Goal: Information Seeking & Learning: Learn about a topic

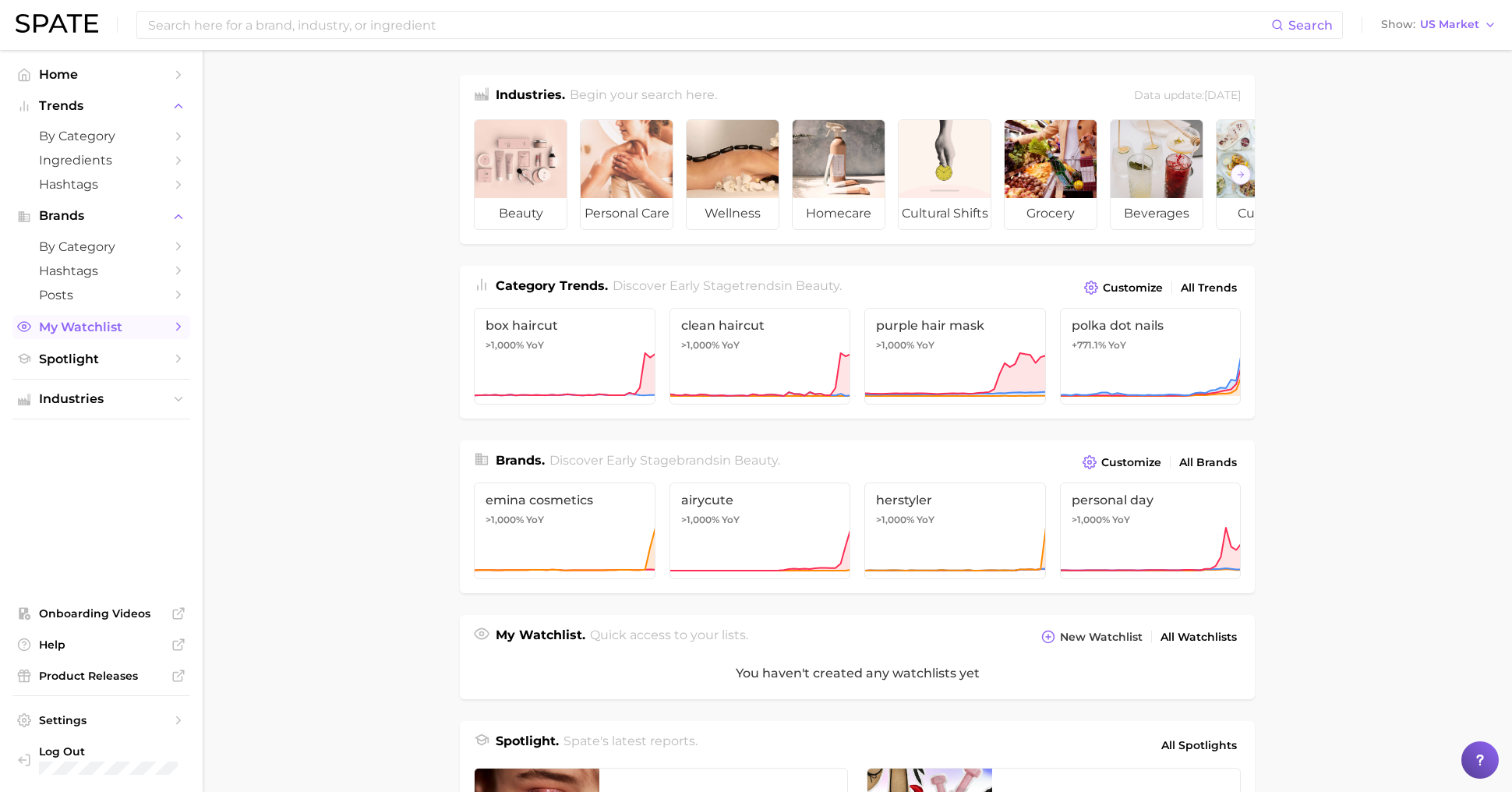
click at [93, 319] on link "My Watchlist" at bounding box center [101, 327] width 177 height 24
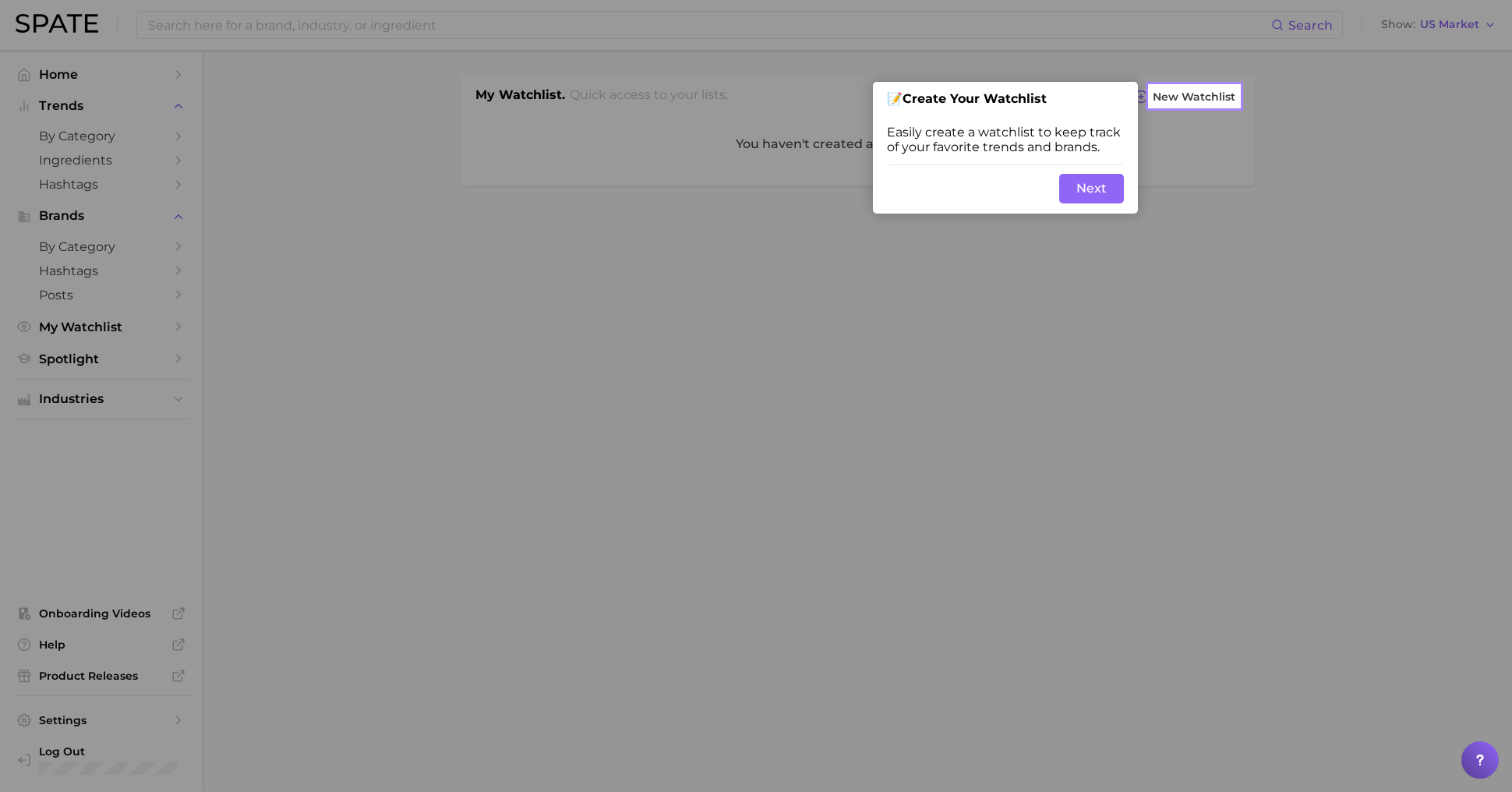
click at [101, 232] on div at bounding box center [574, 396] width 1150 height 792
click at [1093, 187] on button "Next" at bounding box center [1092, 188] width 64 height 29
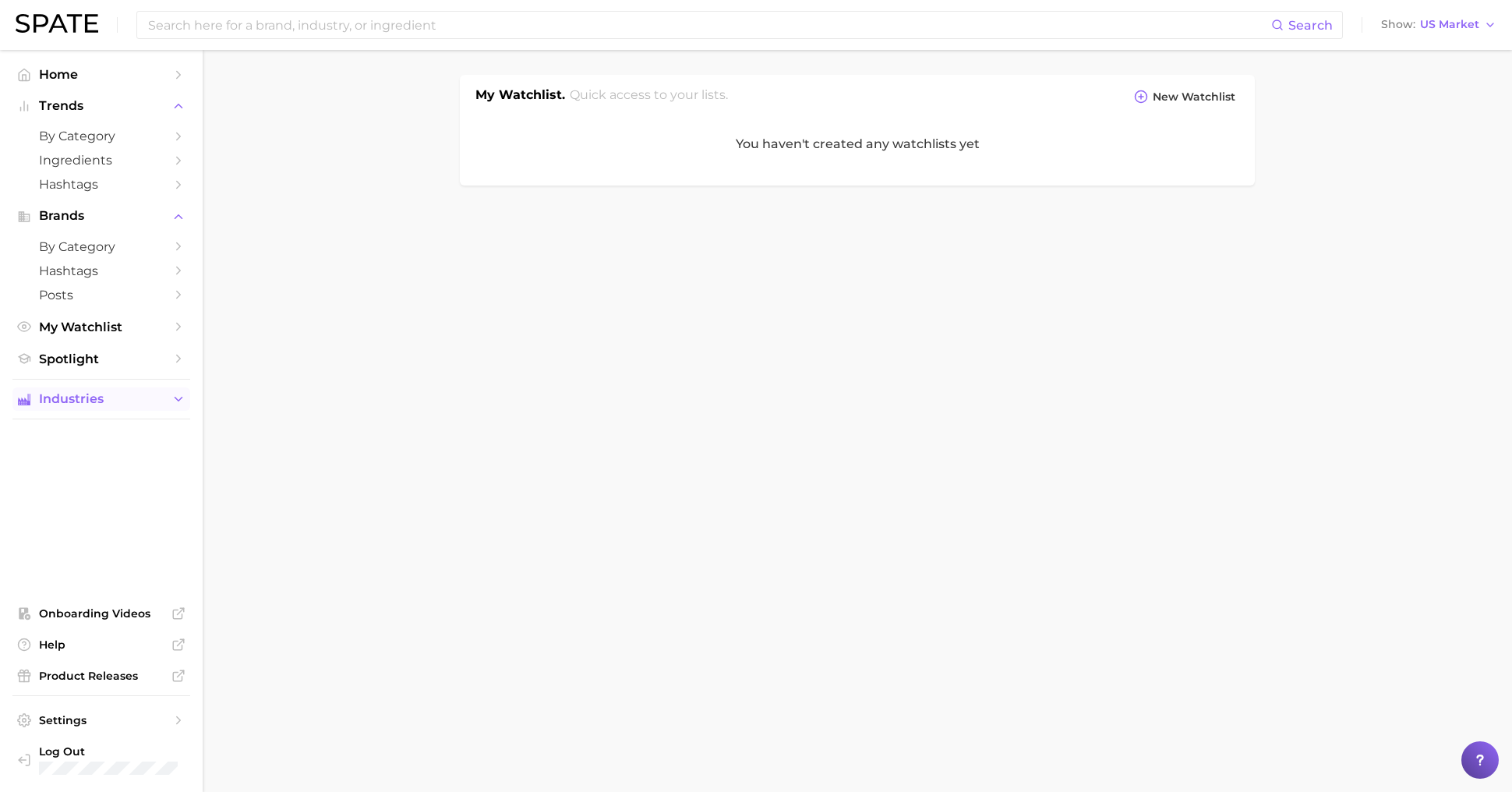
click at [97, 401] on span "Industries" at bounding box center [101, 399] width 125 height 14
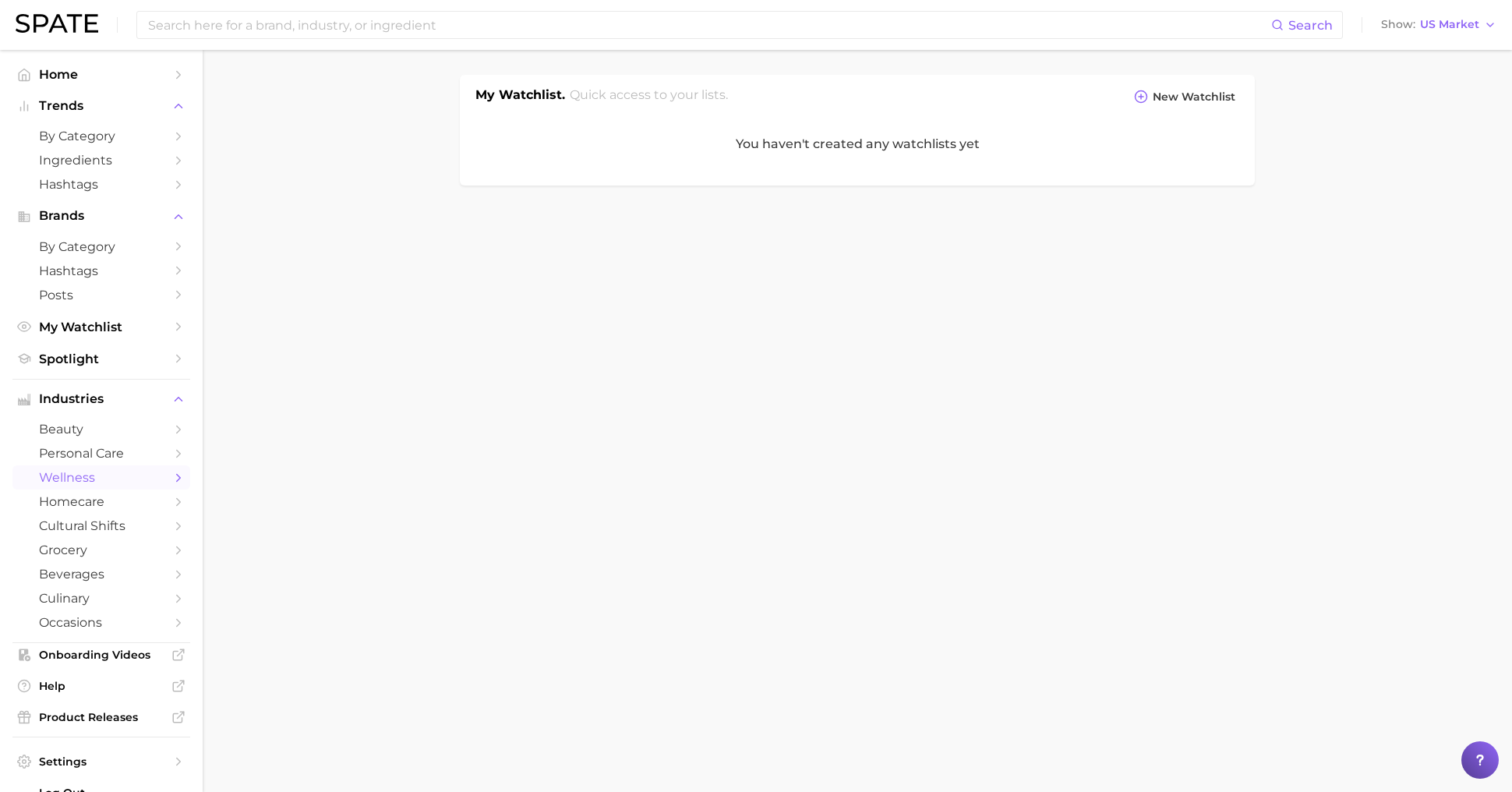
click at [101, 473] on span "wellness" at bounding box center [101, 477] width 125 height 15
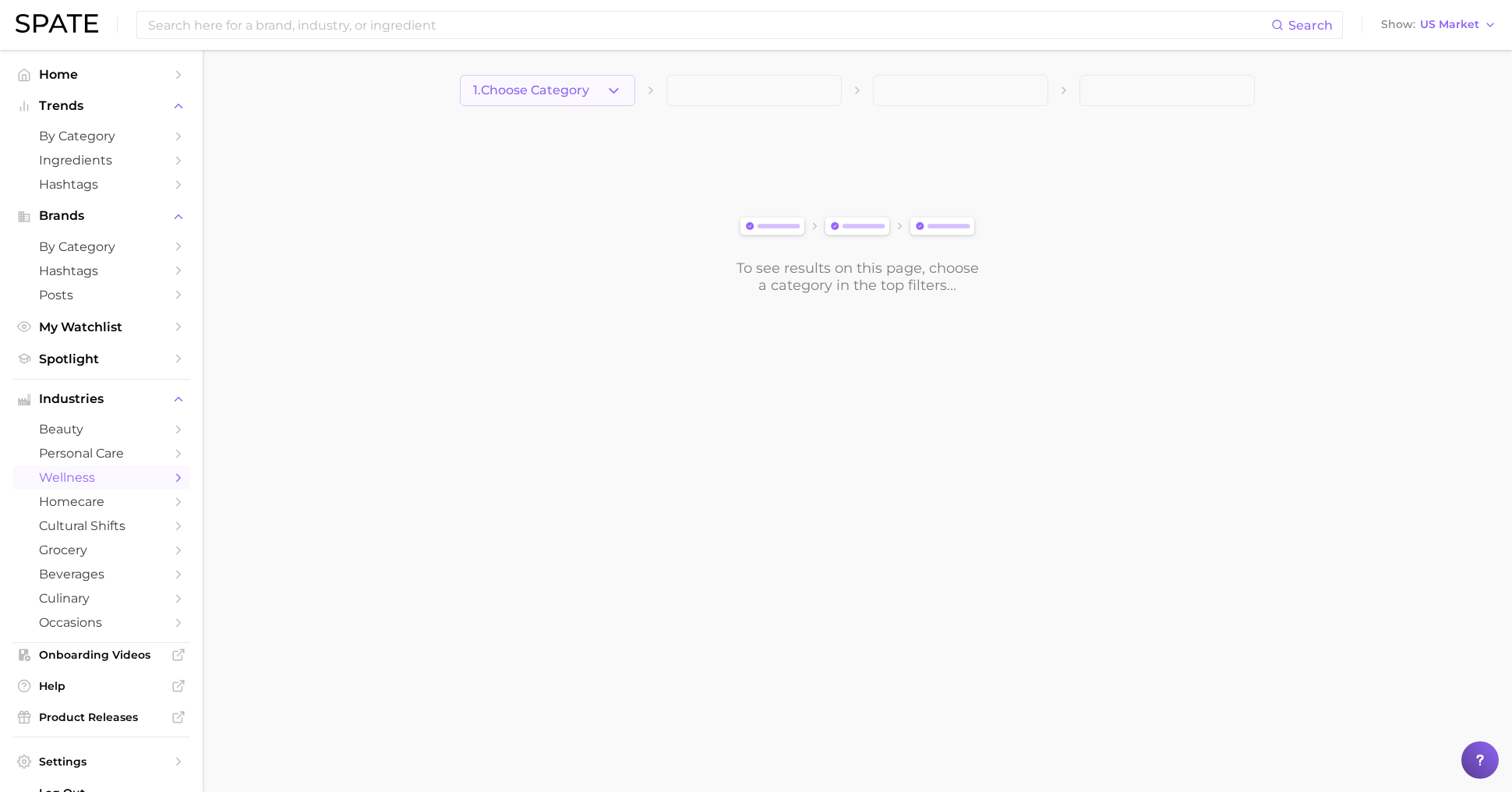
click at [562, 84] on span "1. Choose Category" at bounding box center [531, 90] width 116 height 14
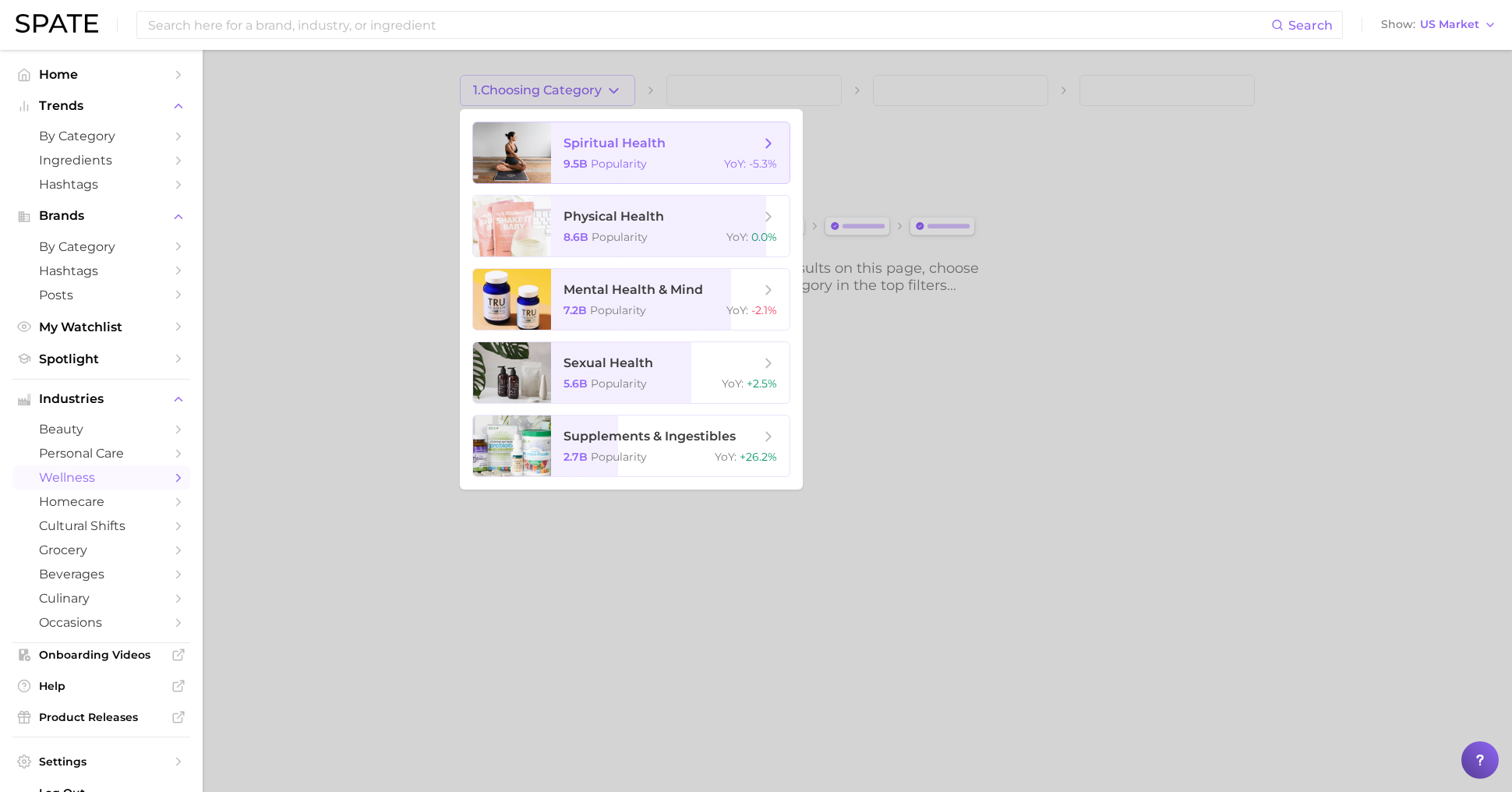
click at [604, 155] on span "spiritual health 9.5b Popularity YoY : -5.3%" at bounding box center [671, 153] width 239 height 61
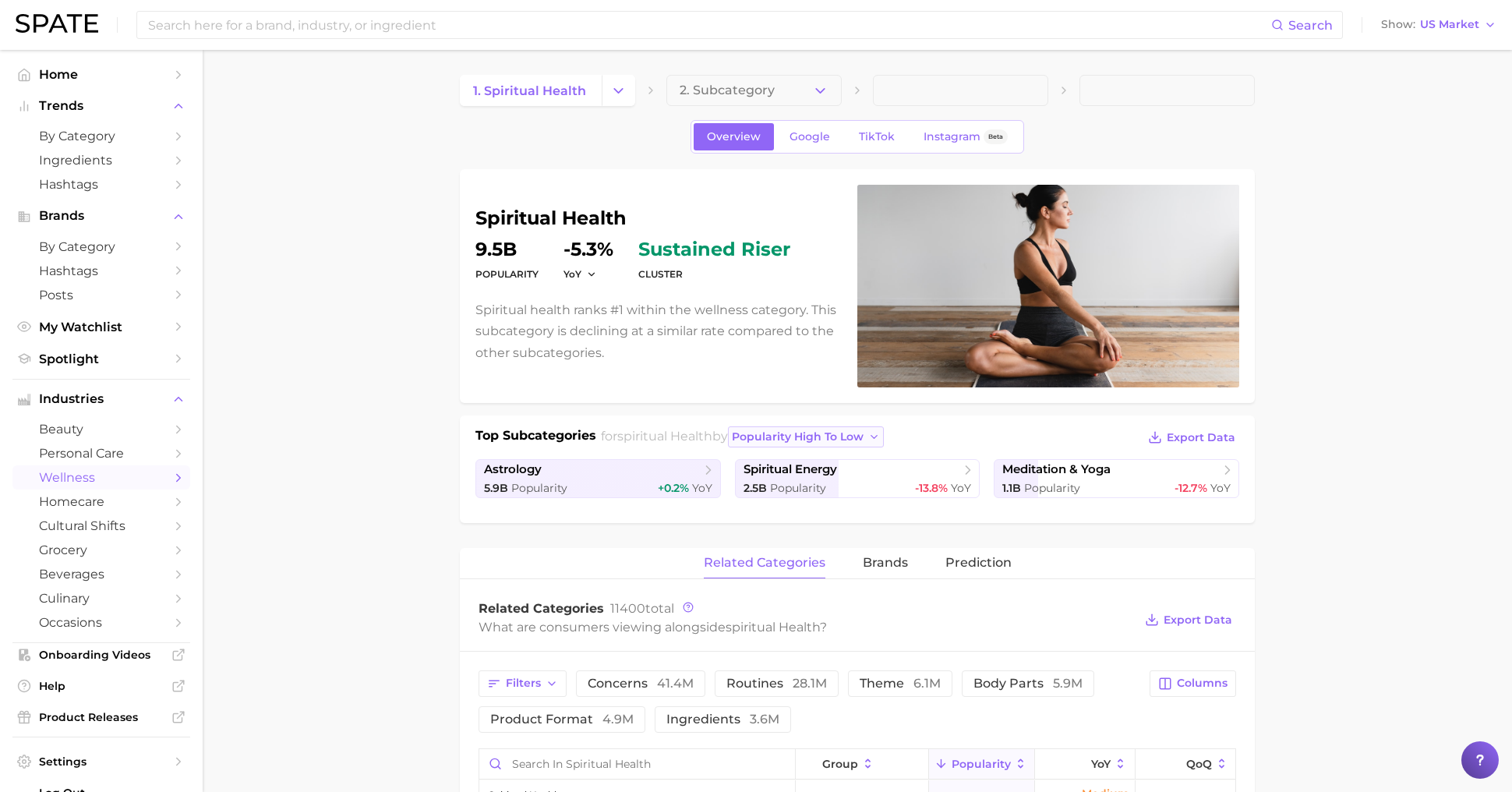
click at [859, 440] on span "popularity high to low" at bounding box center [797, 436] width 131 height 13
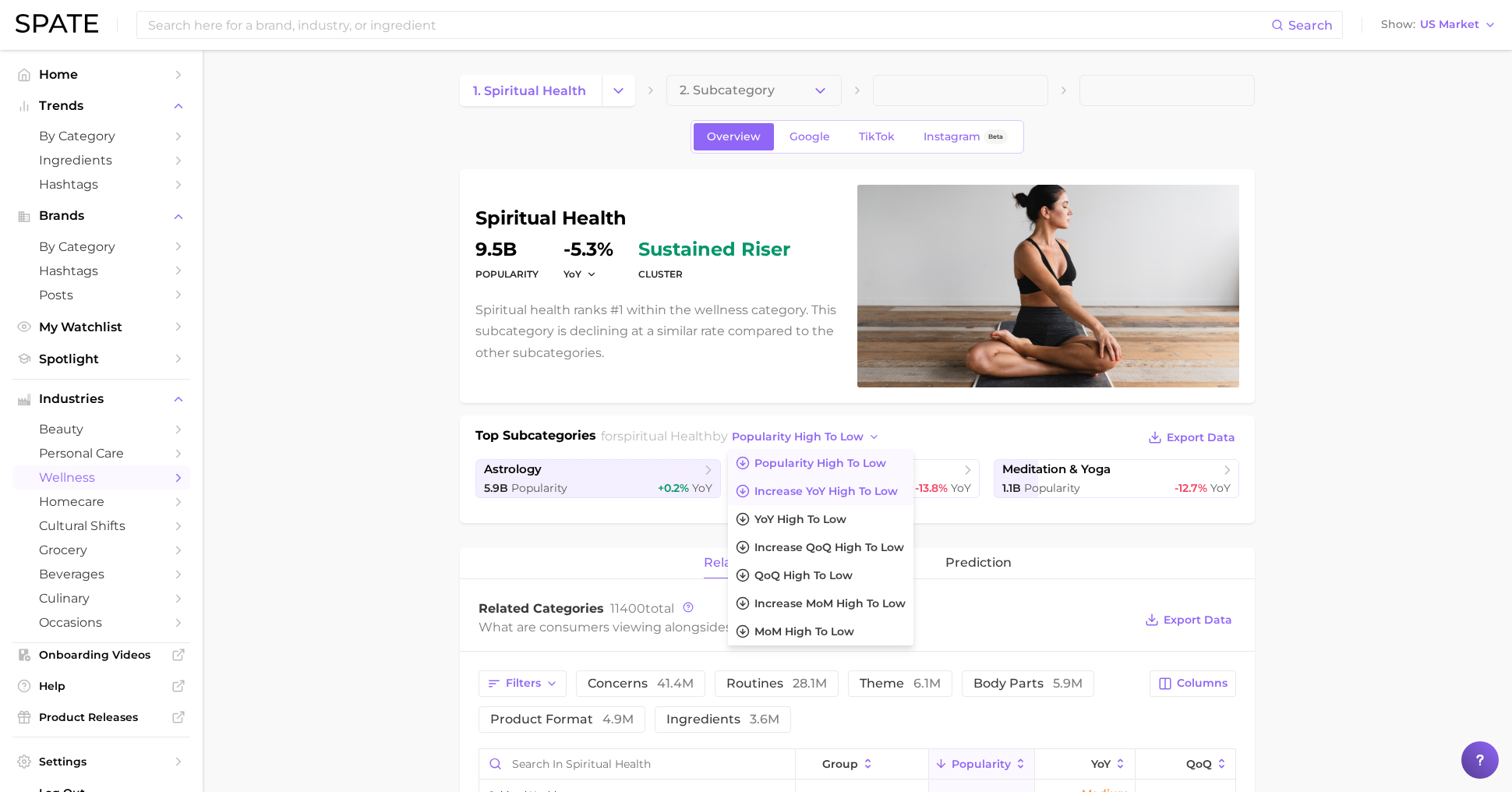
click at [868, 494] on span "Increase YoY high to low" at bounding box center [826, 492] width 143 height 13
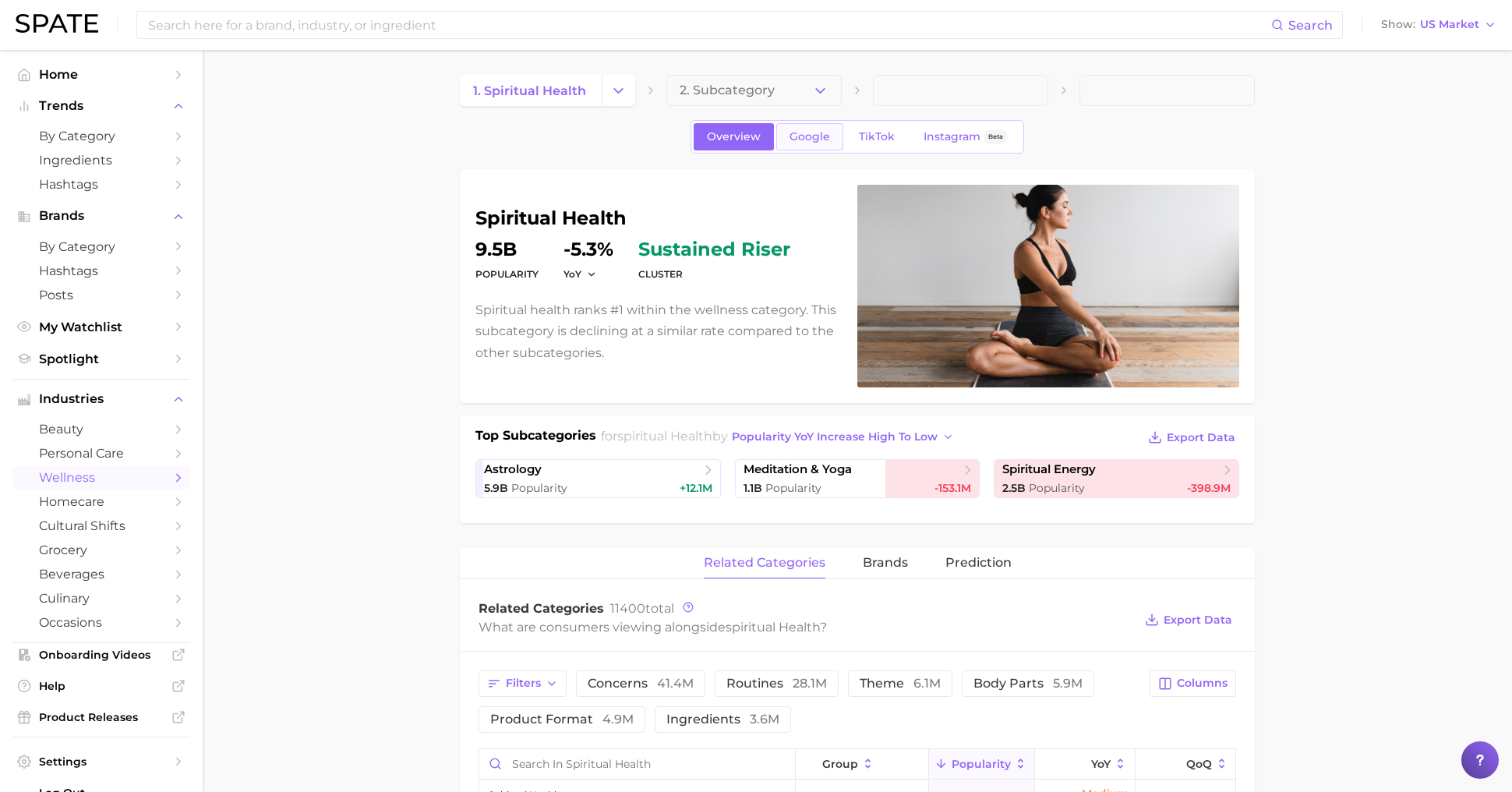
click at [812, 141] on span "Google" at bounding box center [810, 137] width 40 height 13
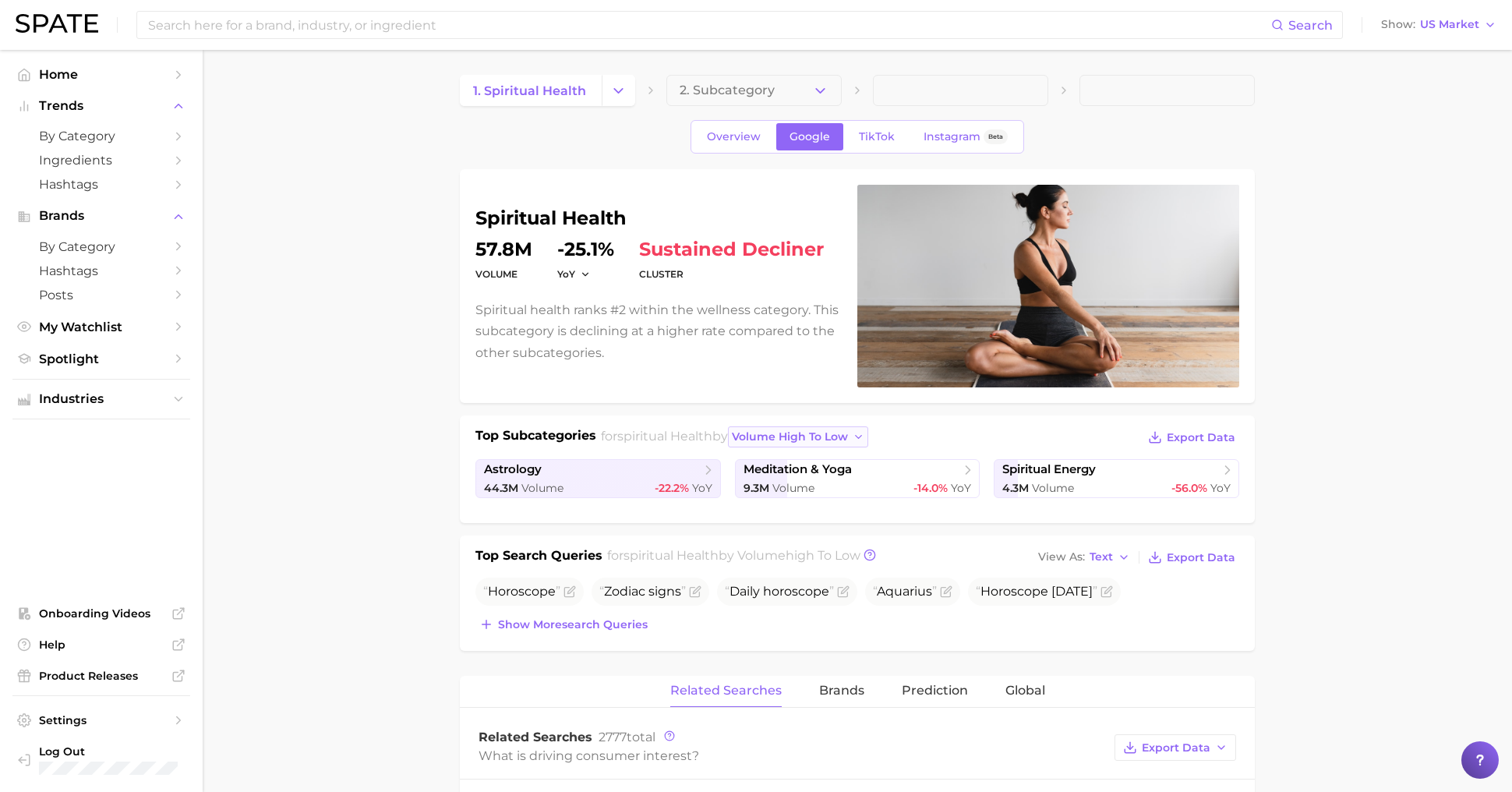
click at [803, 436] on span "volume high to low" at bounding box center [790, 436] width 116 height 13
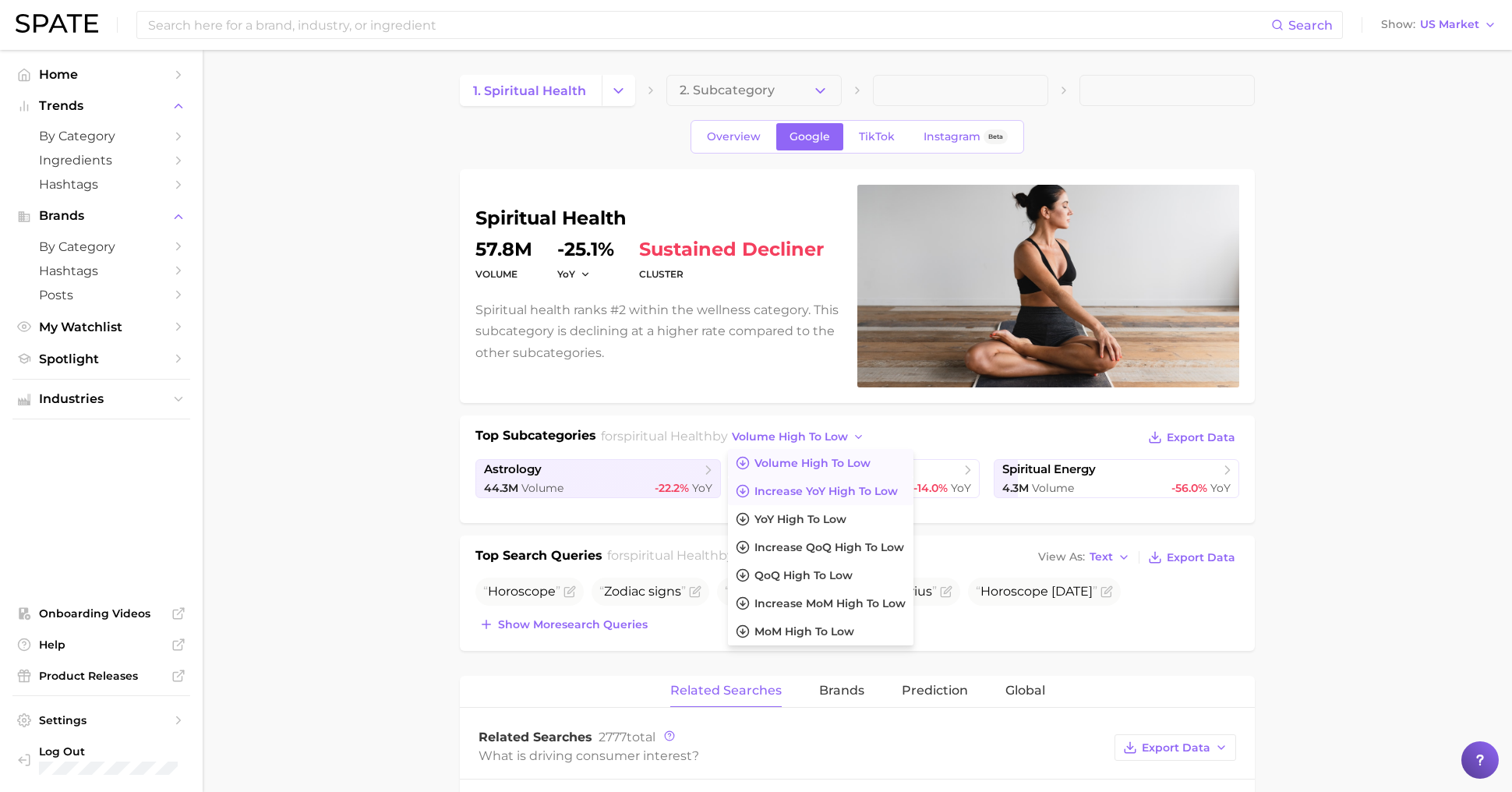
click at [819, 485] on span "increase YoY high to low" at bounding box center [826, 492] width 143 height 13
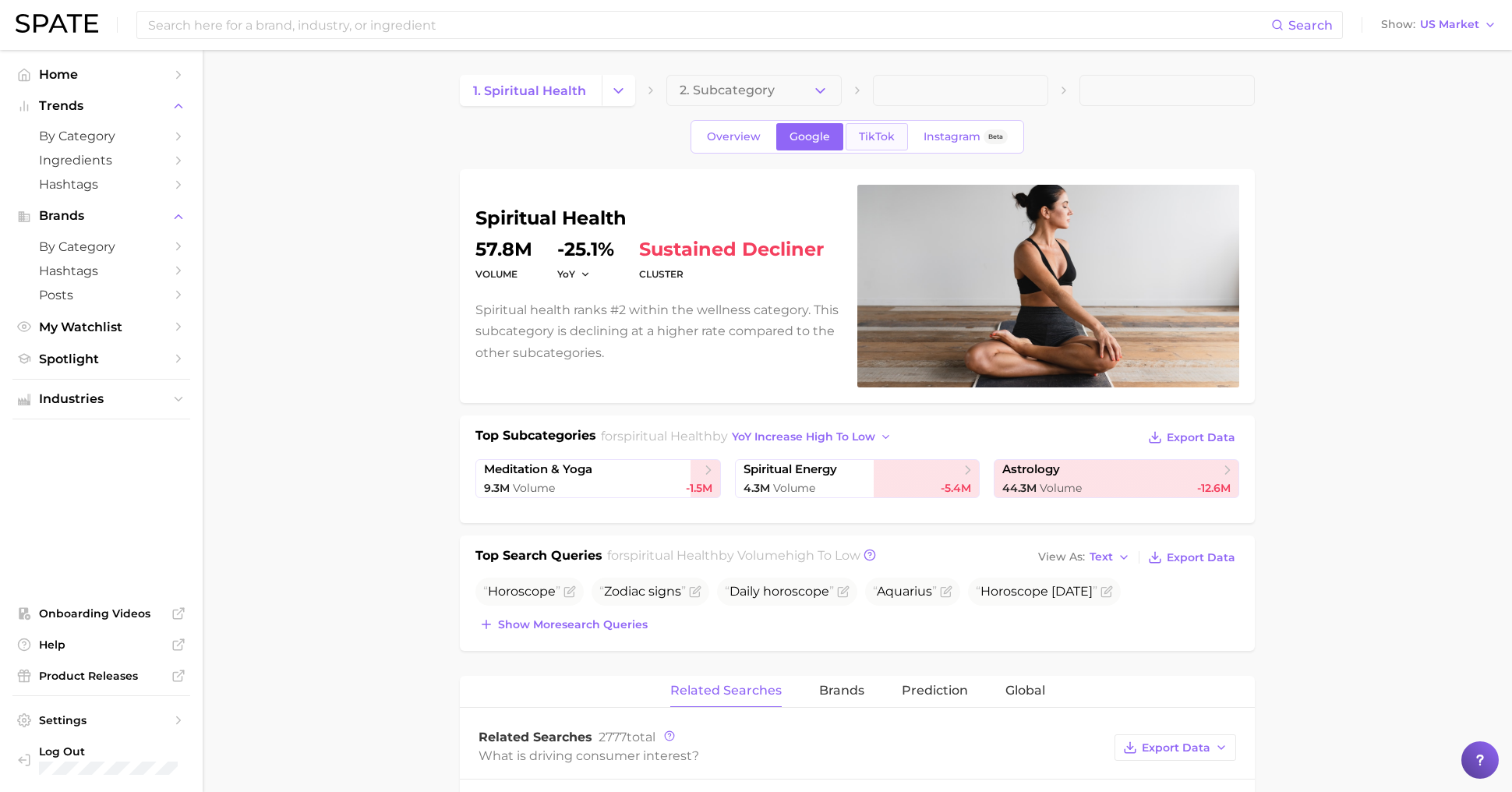
click at [880, 143] on link "TikTok" at bounding box center [877, 137] width 63 height 28
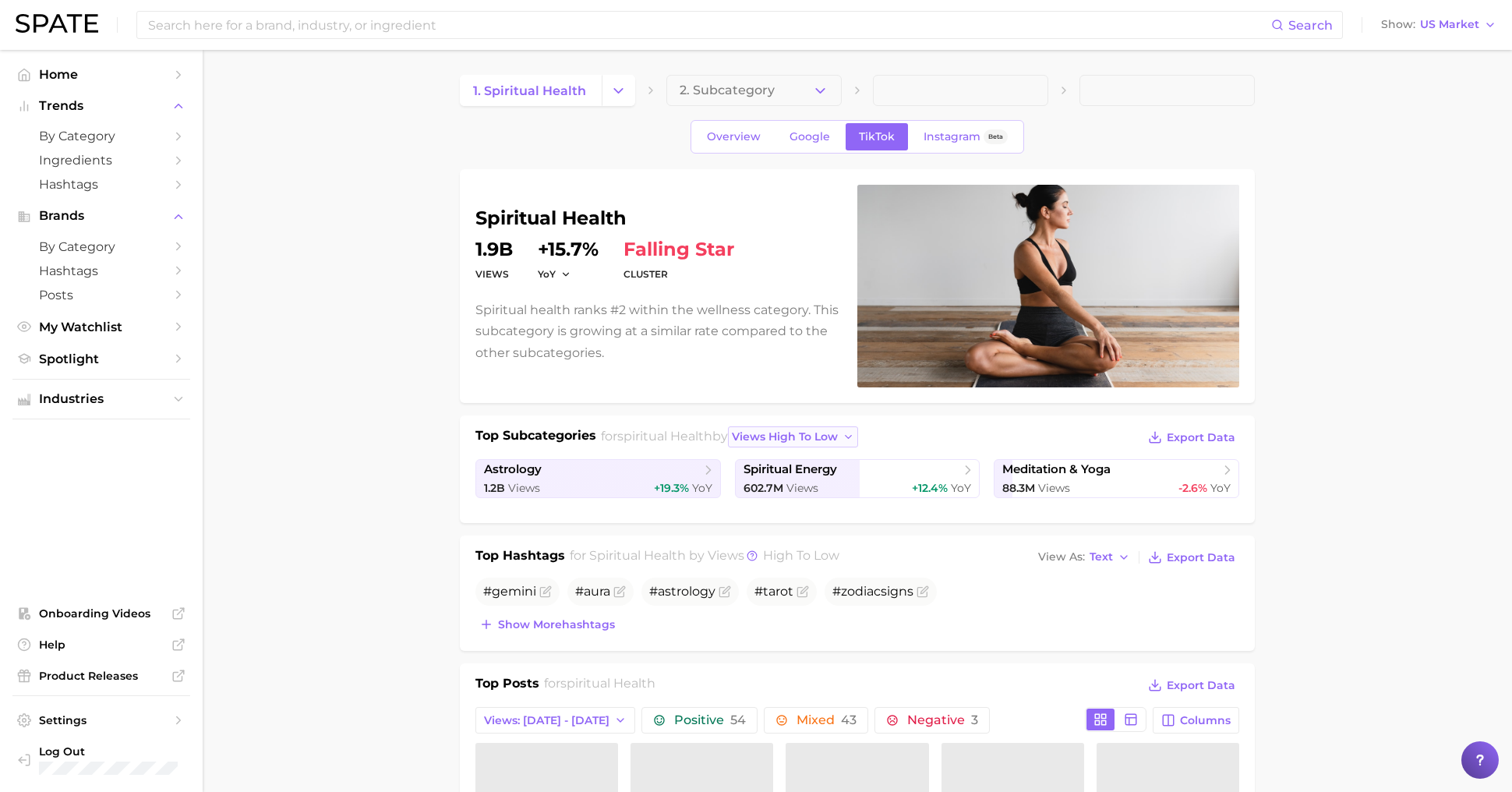
click at [789, 437] on span "views high to low" at bounding box center [784, 436] width 106 height 13
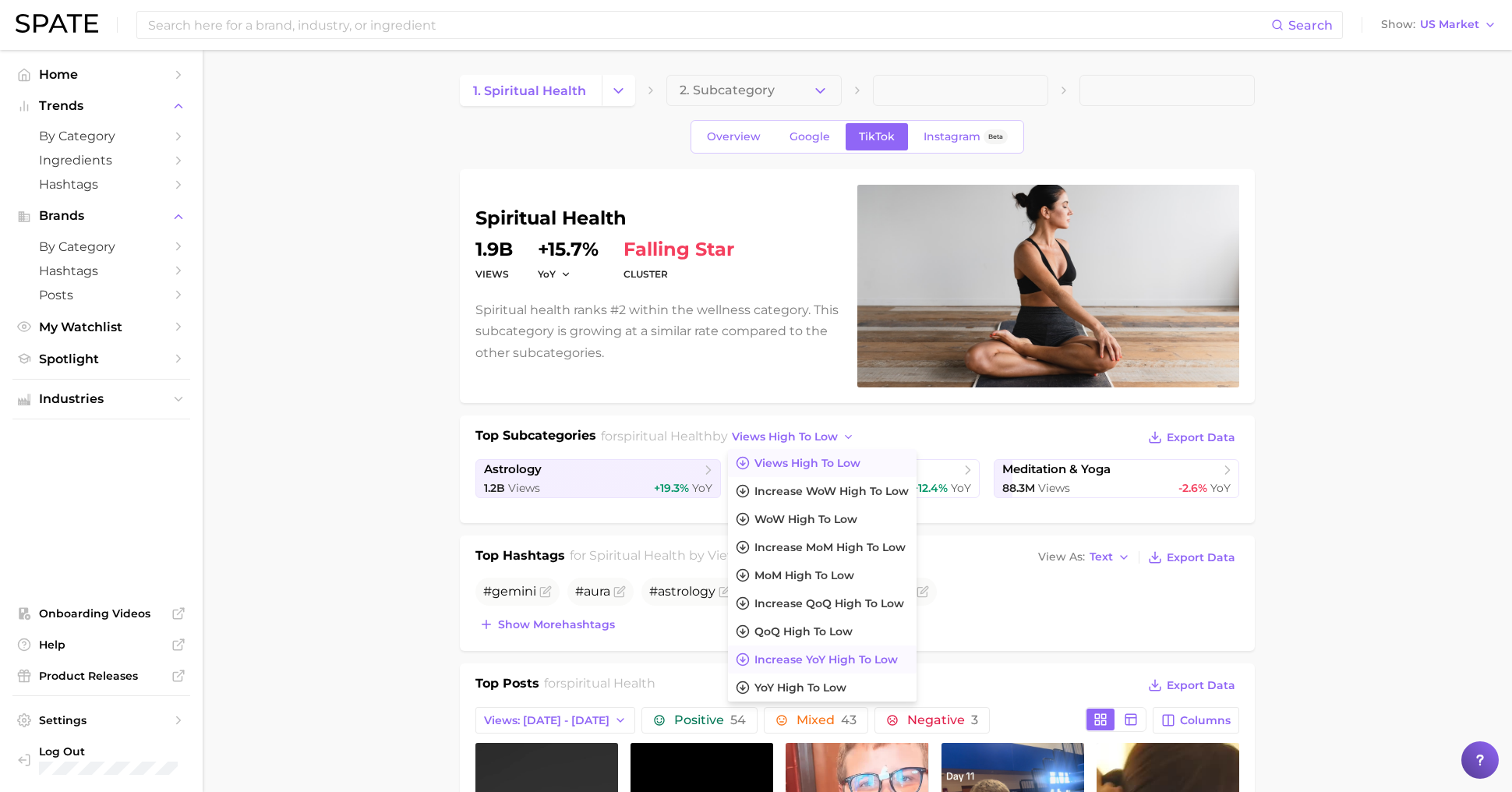
click at [821, 662] on span "increase YoY high to low" at bounding box center [826, 660] width 143 height 13
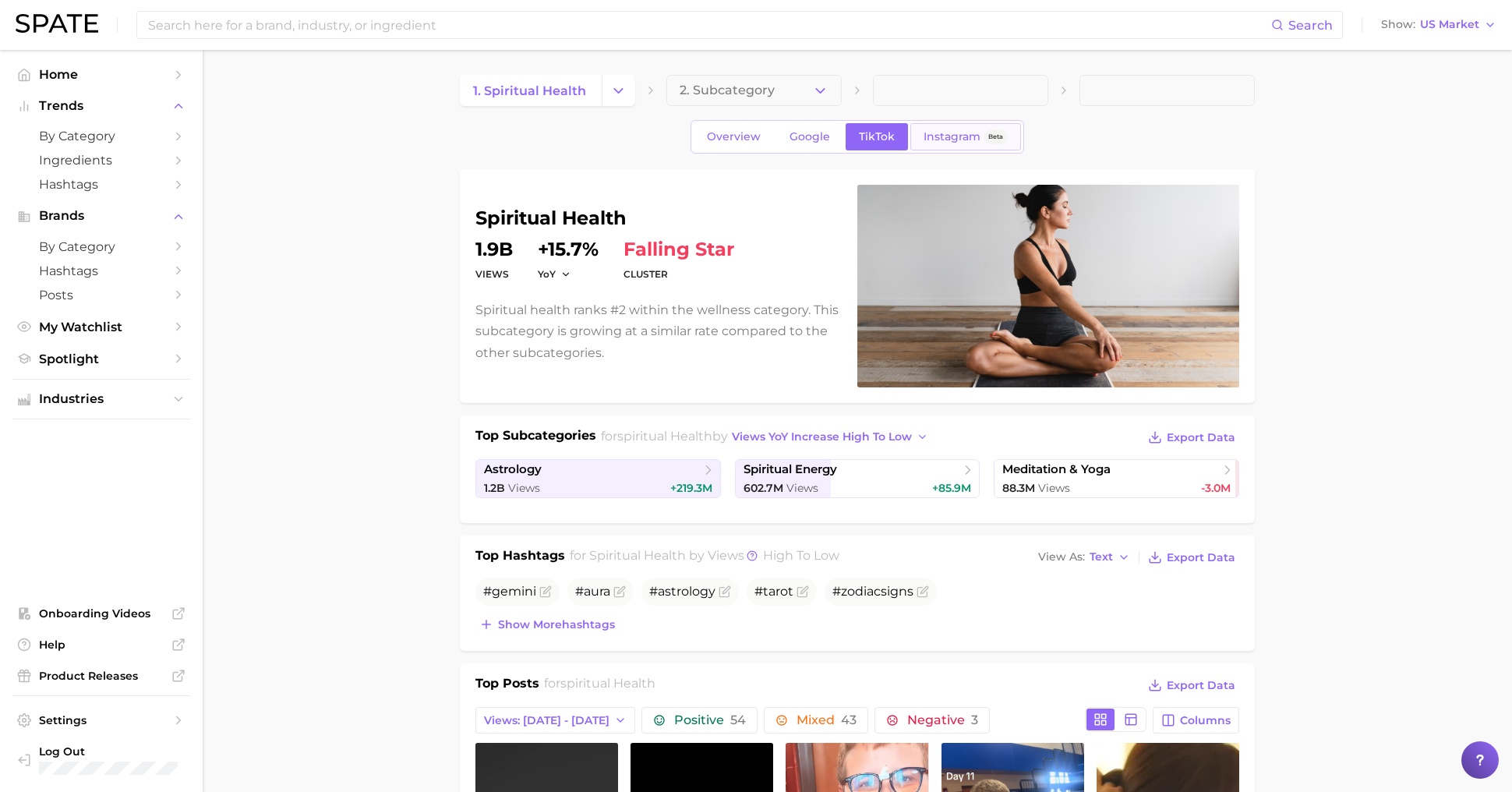
click at [961, 145] on link "Instagram Beta" at bounding box center [966, 137] width 110 height 28
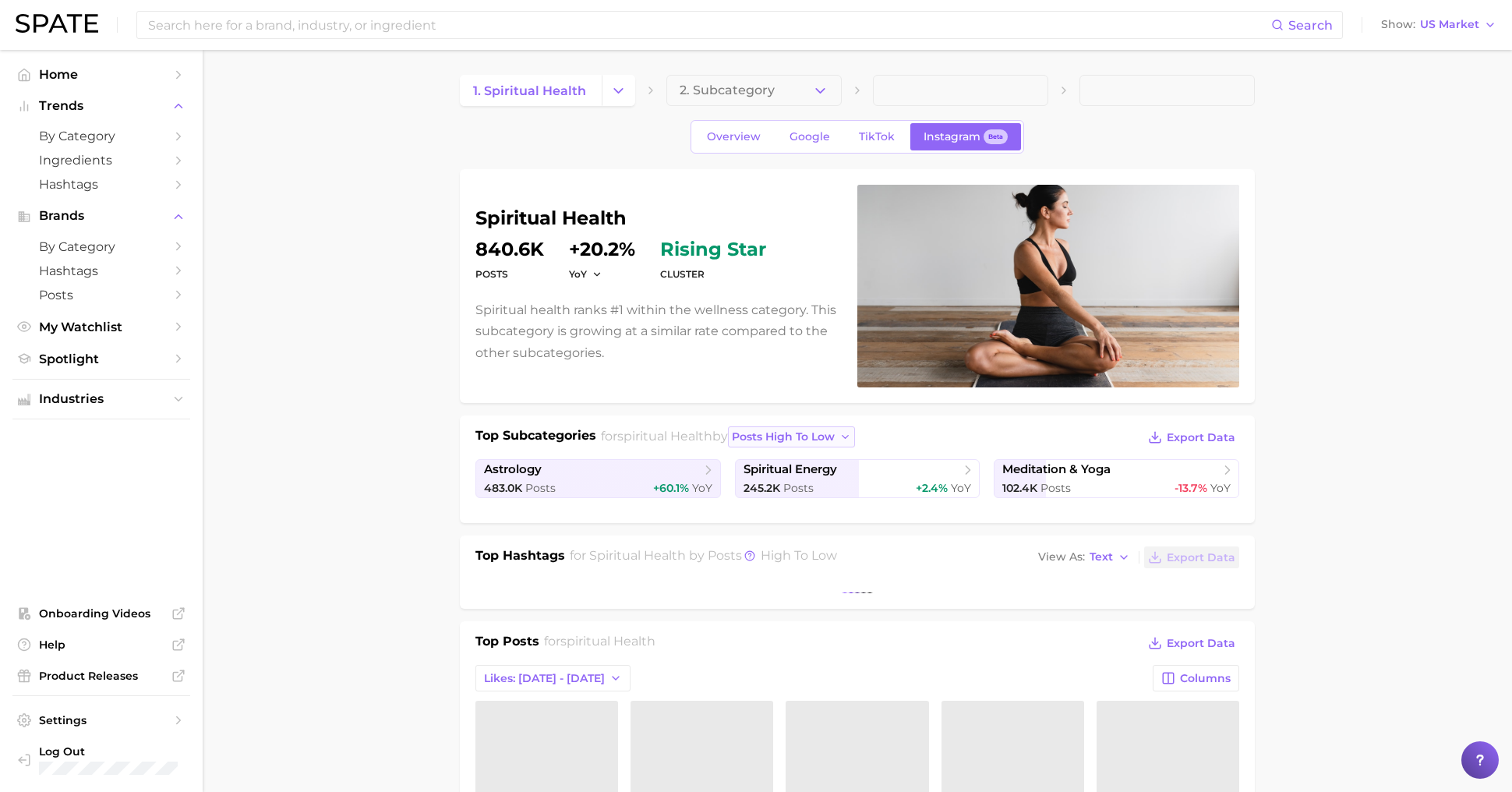
click at [809, 438] on span "posts high to low" at bounding box center [783, 436] width 103 height 13
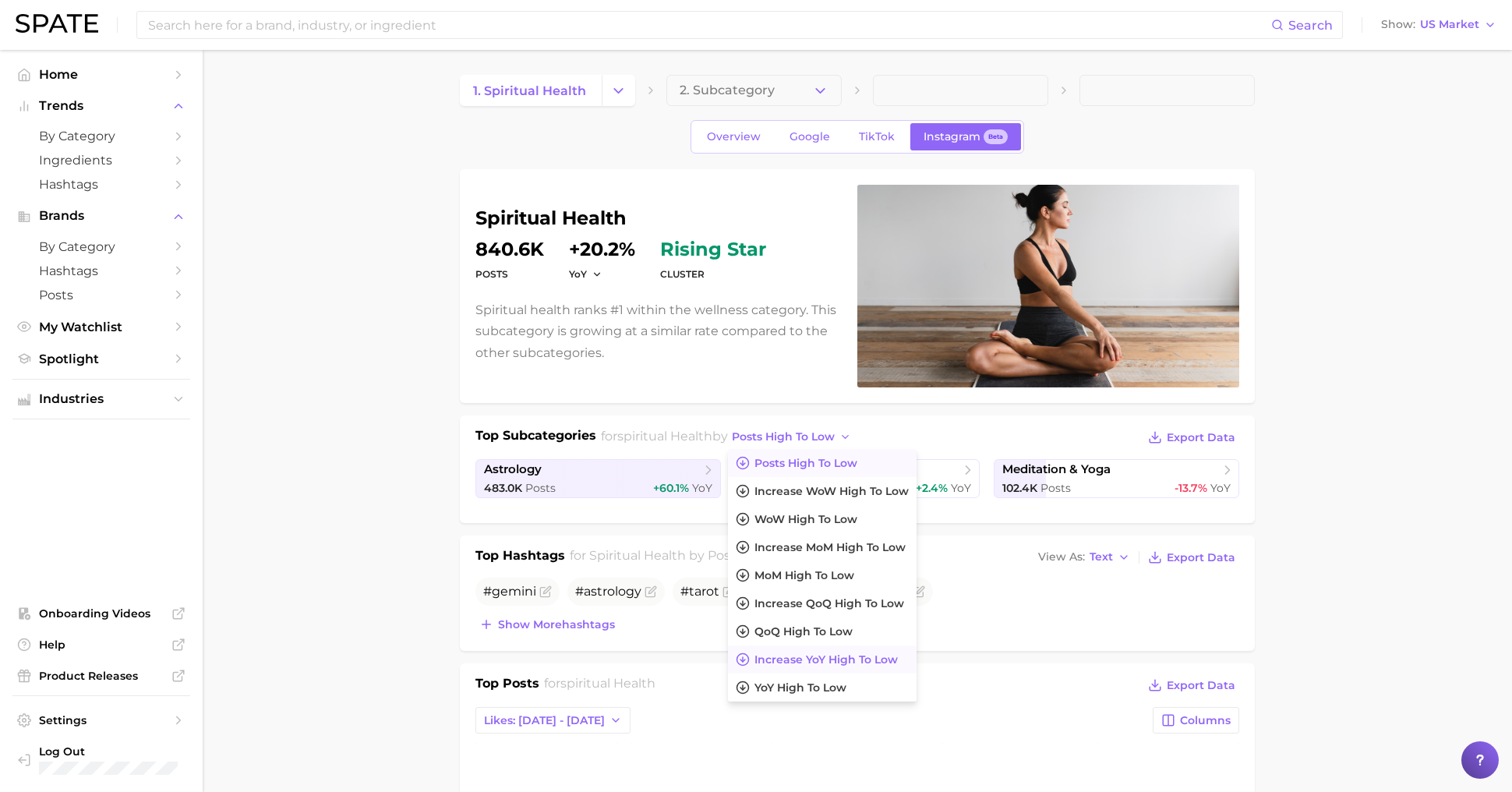
click at [812, 660] on span "Increase YoY high to low" at bounding box center [826, 660] width 143 height 13
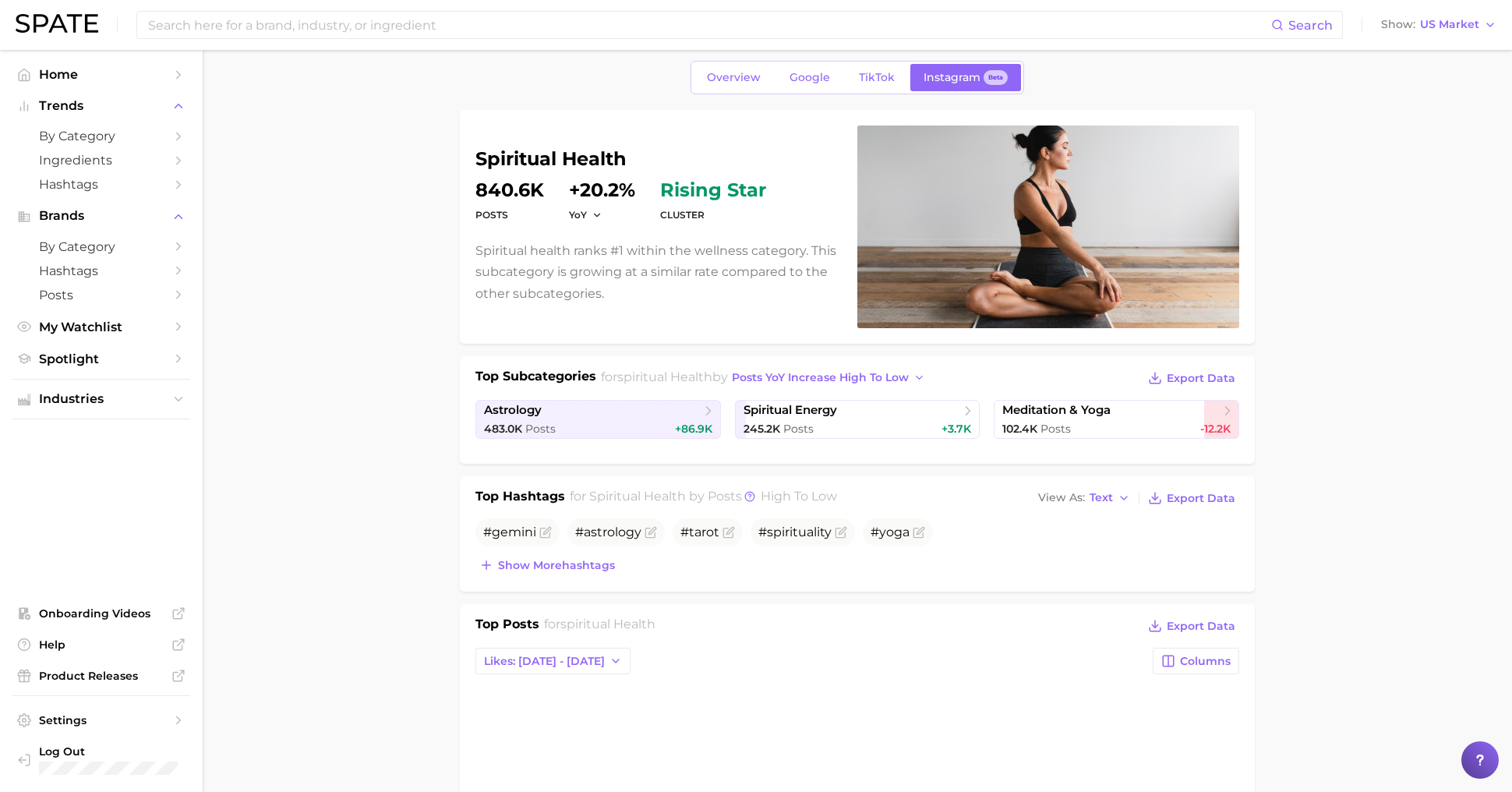
scroll to position [60, 0]
click at [589, 422] on div "483.0k Posts +86.9k" at bounding box center [598, 428] width 228 height 15
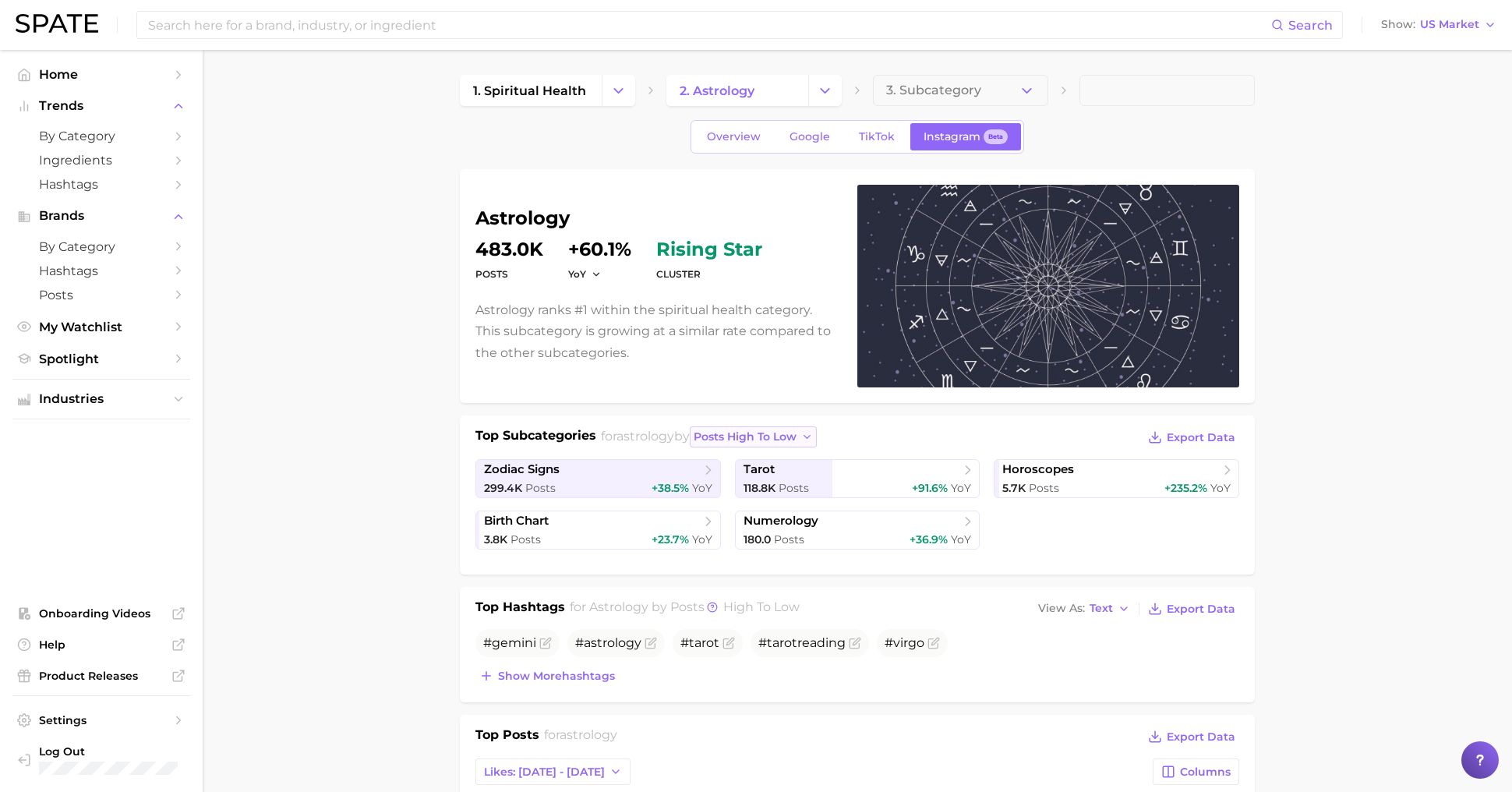
click at [742, 443] on button "posts high to low" at bounding box center [754, 436] width 128 height 21
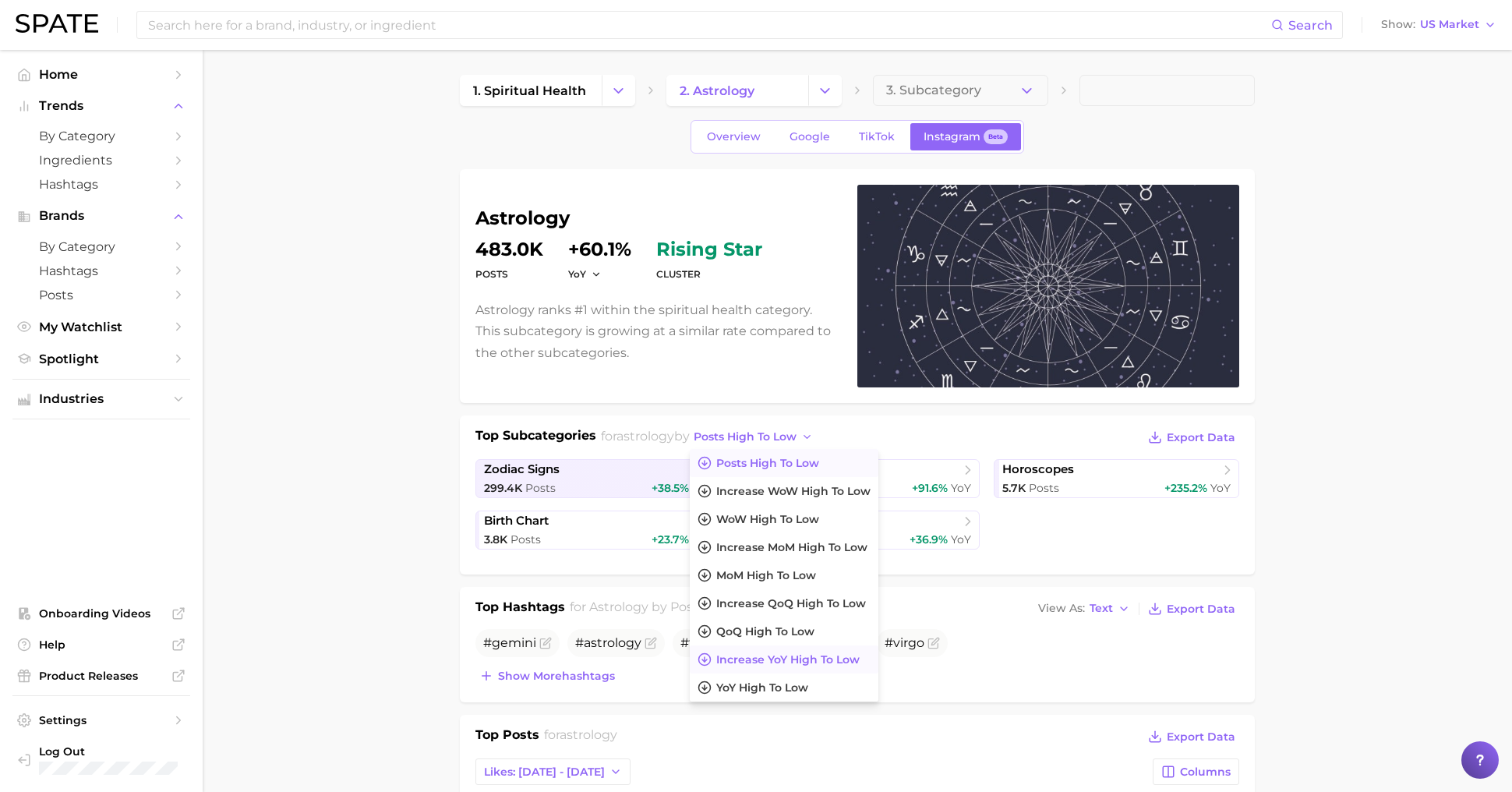
click at [780, 660] on span "Increase YoY high to low" at bounding box center [788, 660] width 143 height 13
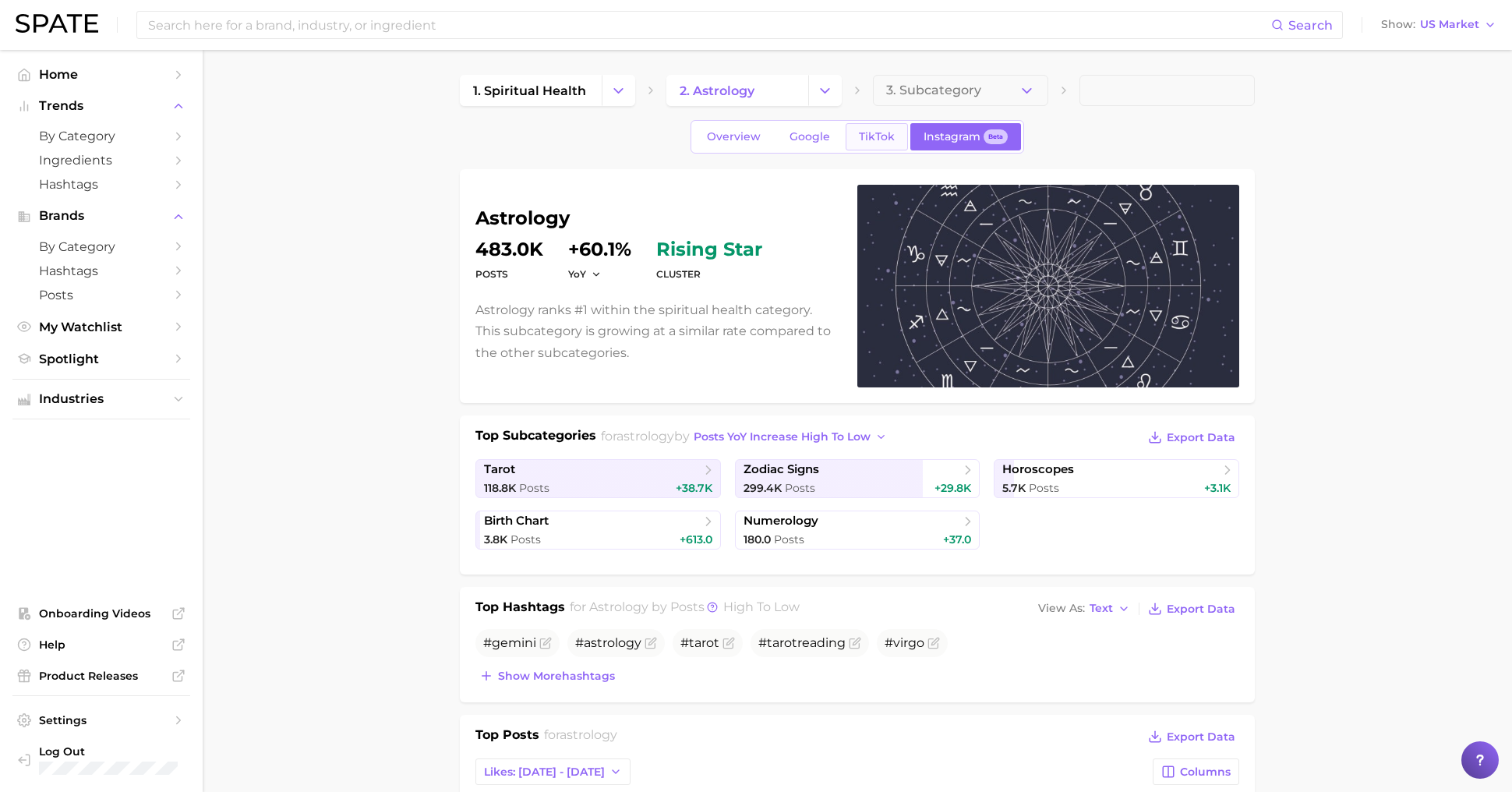
click at [885, 146] on link "TikTok" at bounding box center [877, 137] width 63 height 28
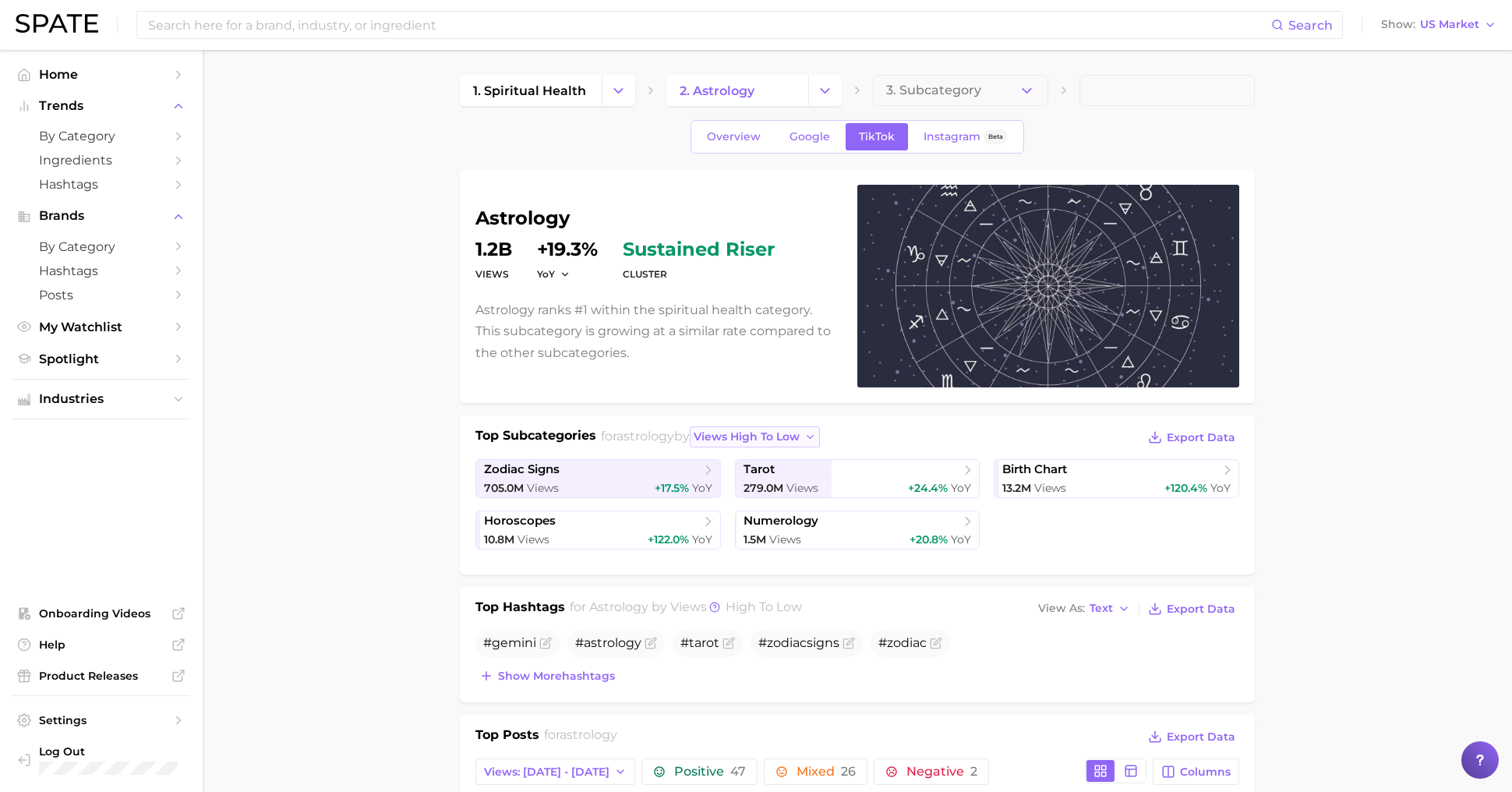
click at [778, 434] on span "views high to low" at bounding box center [746, 436] width 106 height 13
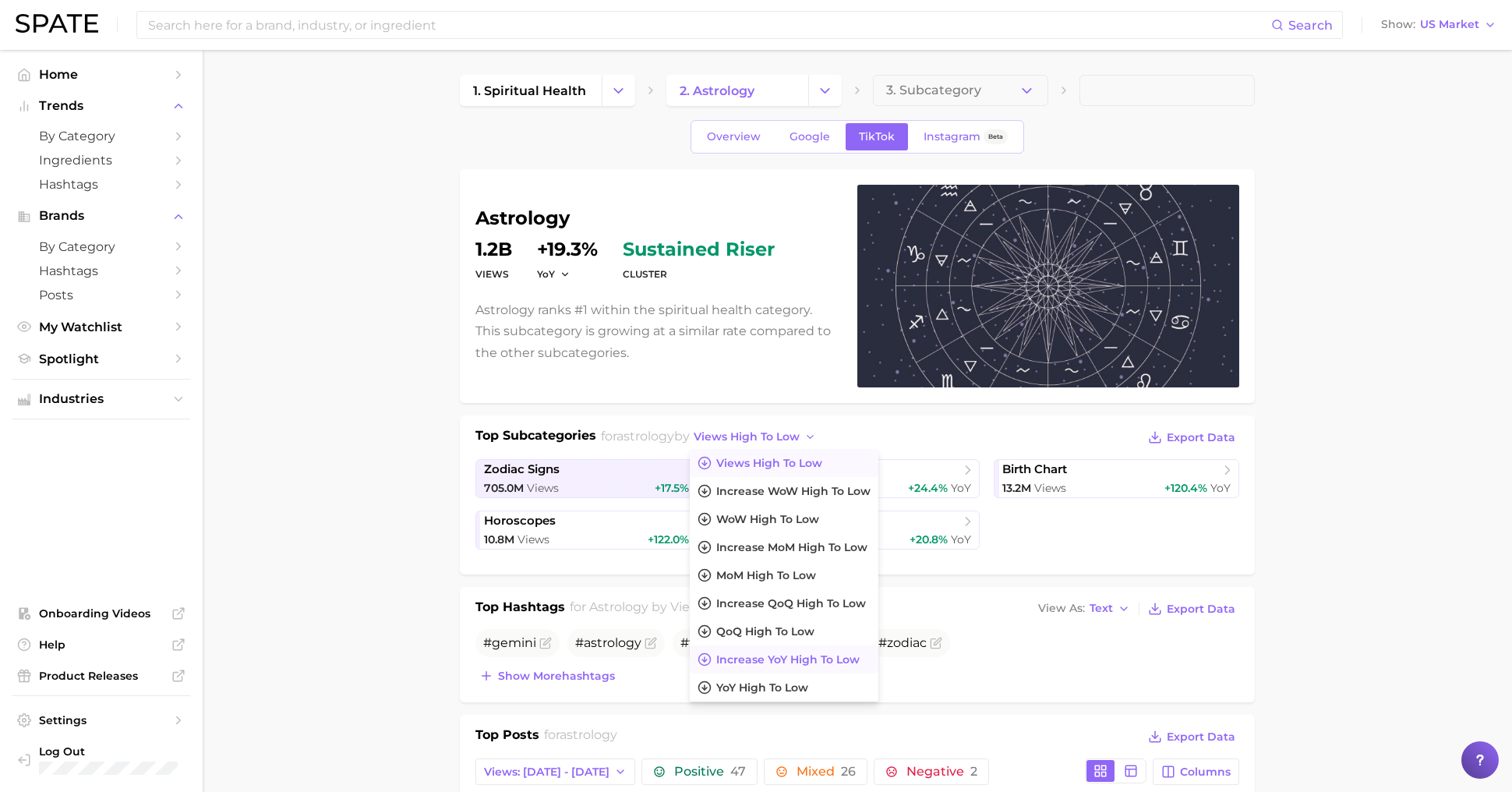
click at [811, 662] on span "increase YoY high to low" at bounding box center [788, 660] width 143 height 13
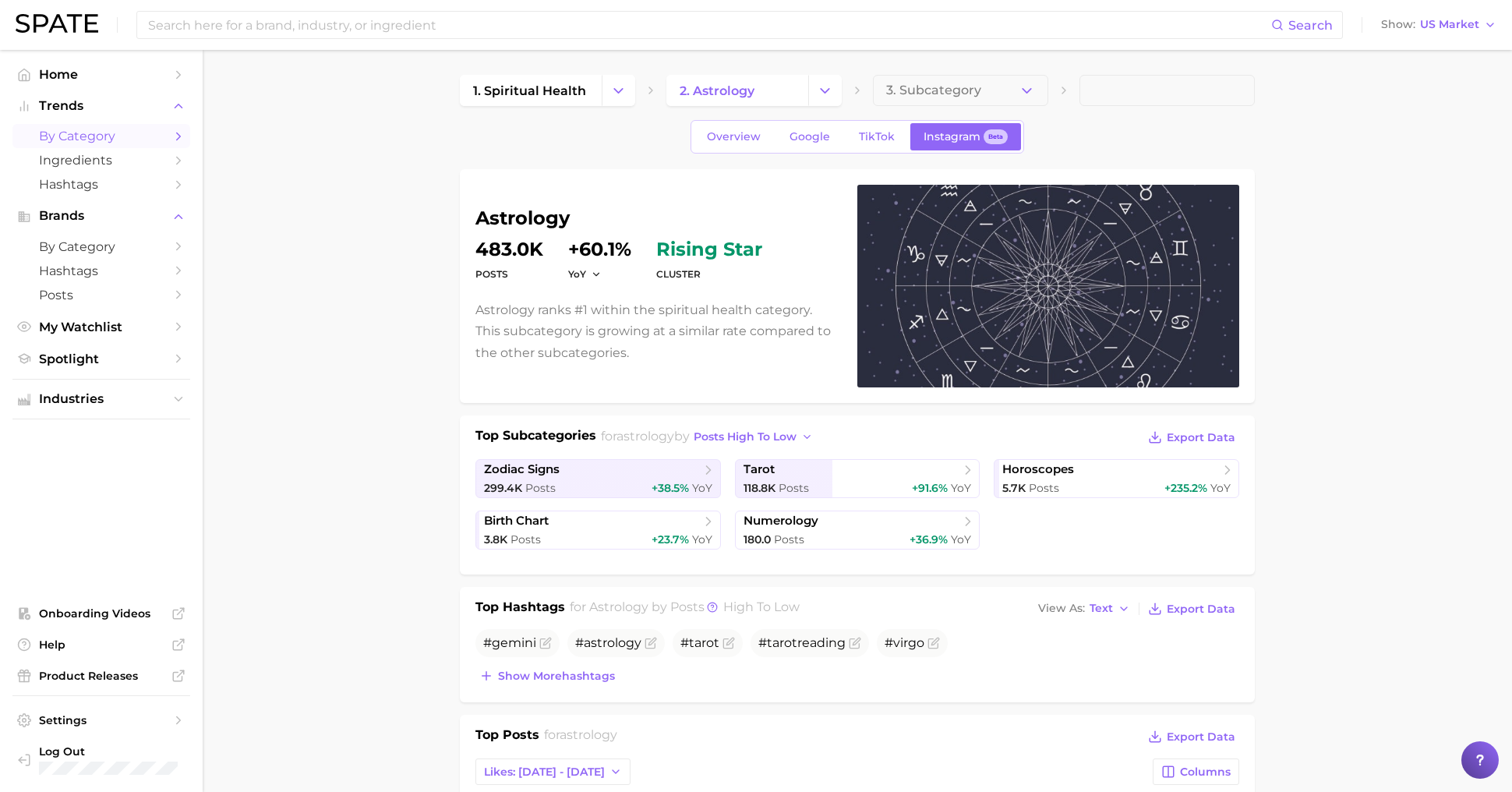
scroll to position [60, 0]
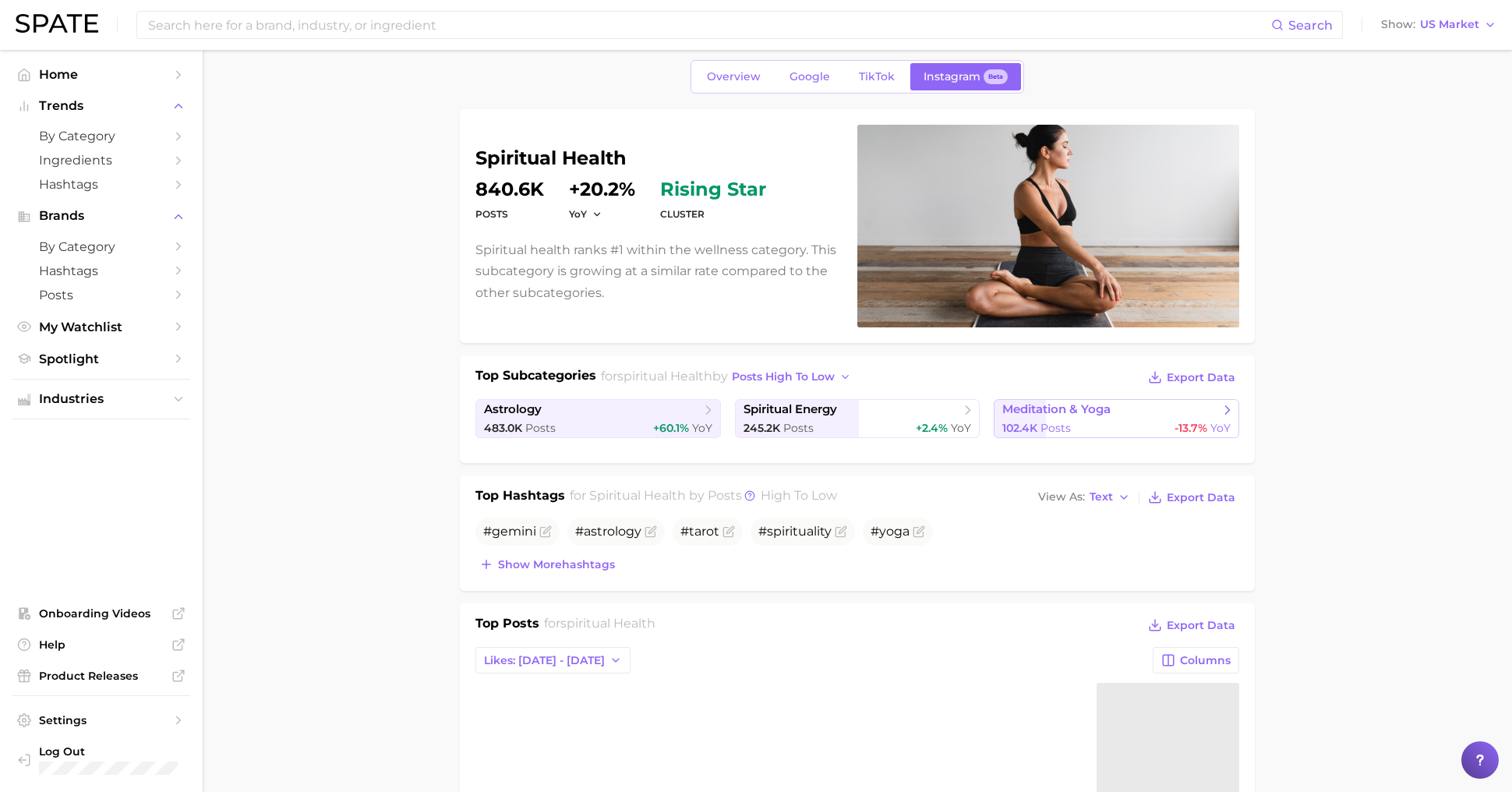
click at [1081, 421] on div "102.4k Posts -13.7% YoY" at bounding box center [1117, 428] width 228 height 15
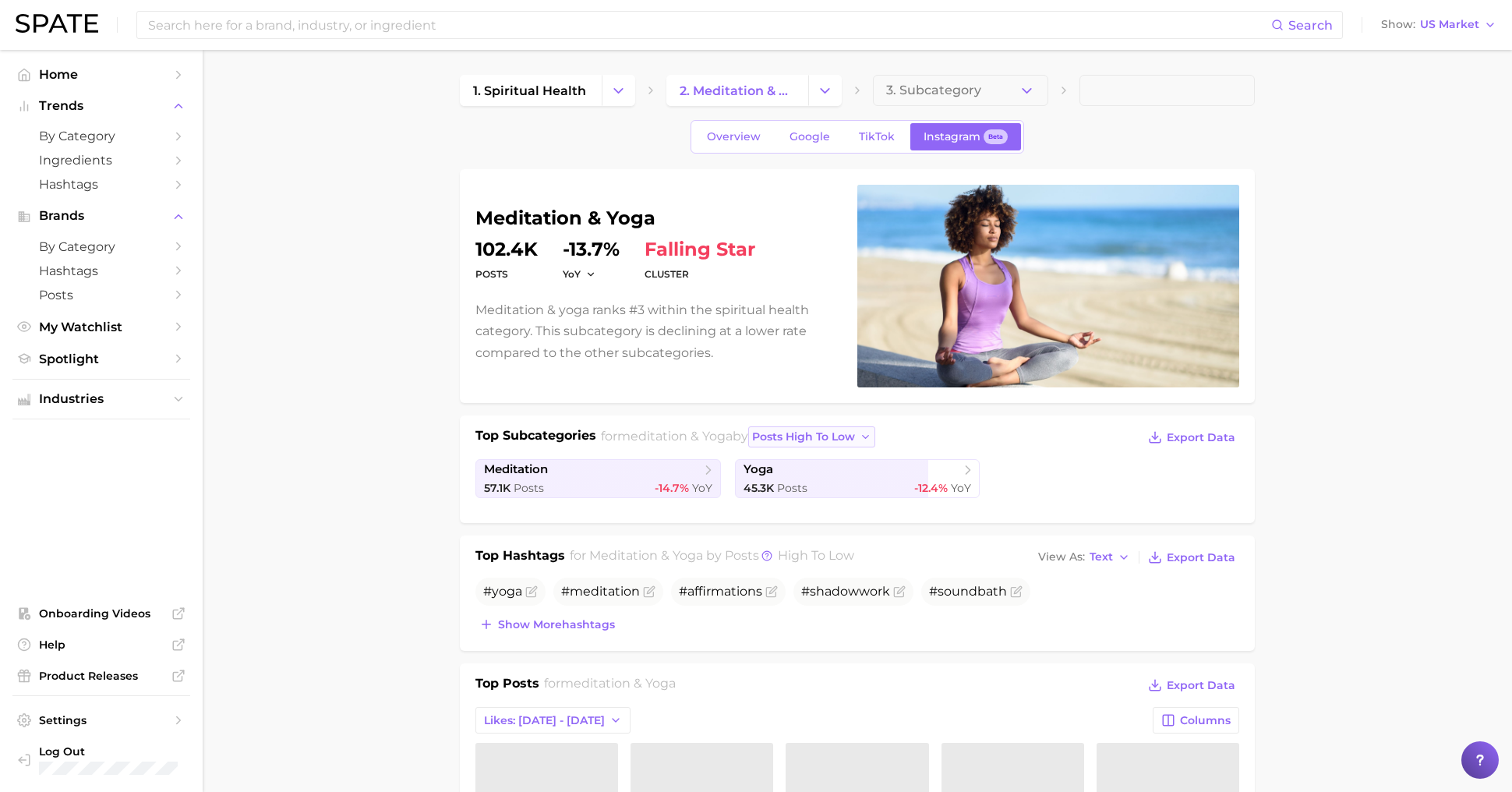
click at [855, 439] on span "posts high to low" at bounding box center [803, 436] width 103 height 13
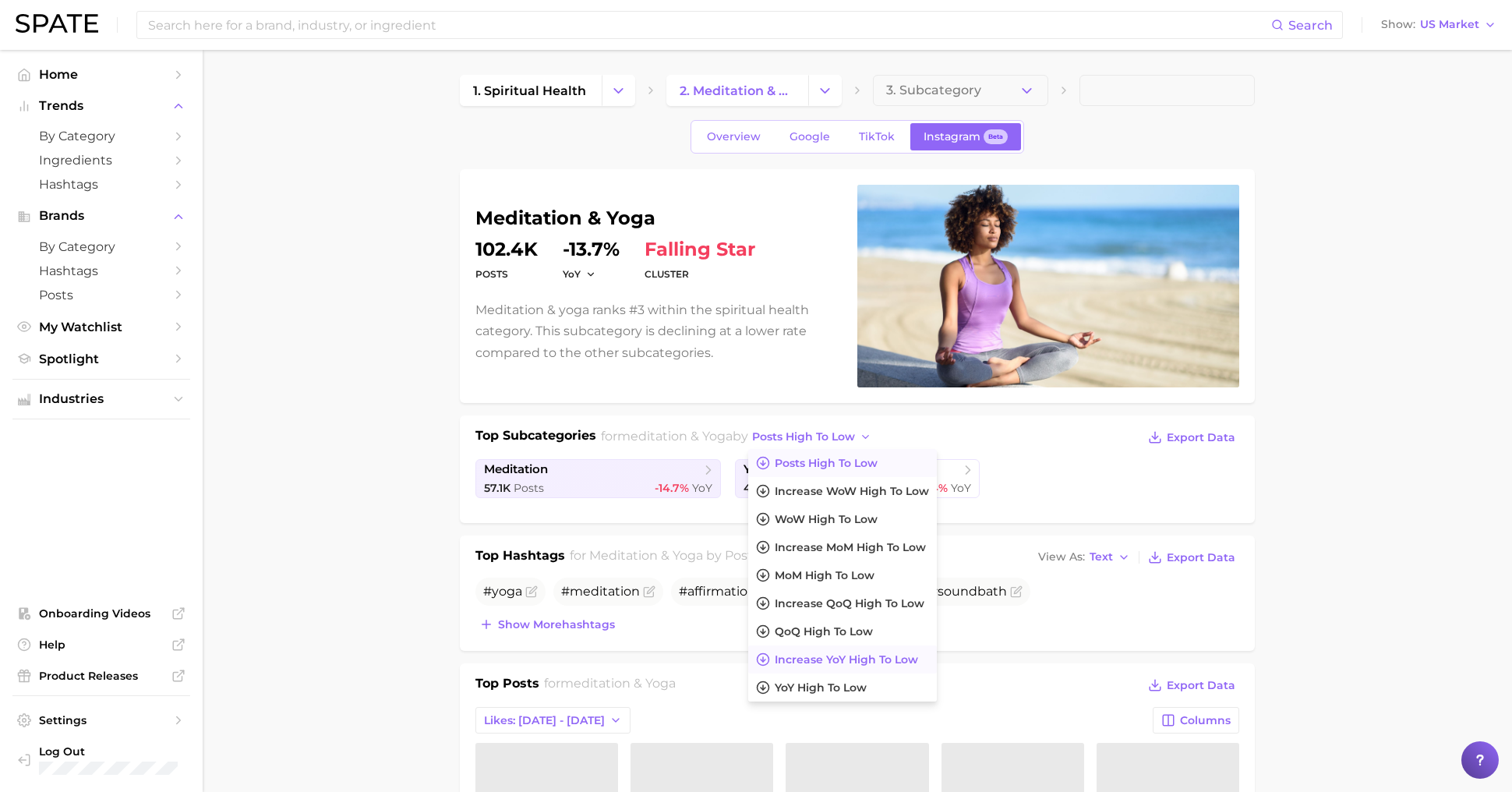
click at [876, 660] on span "Increase YoY high to low" at bounding box center [847, 660] width 143 height 13
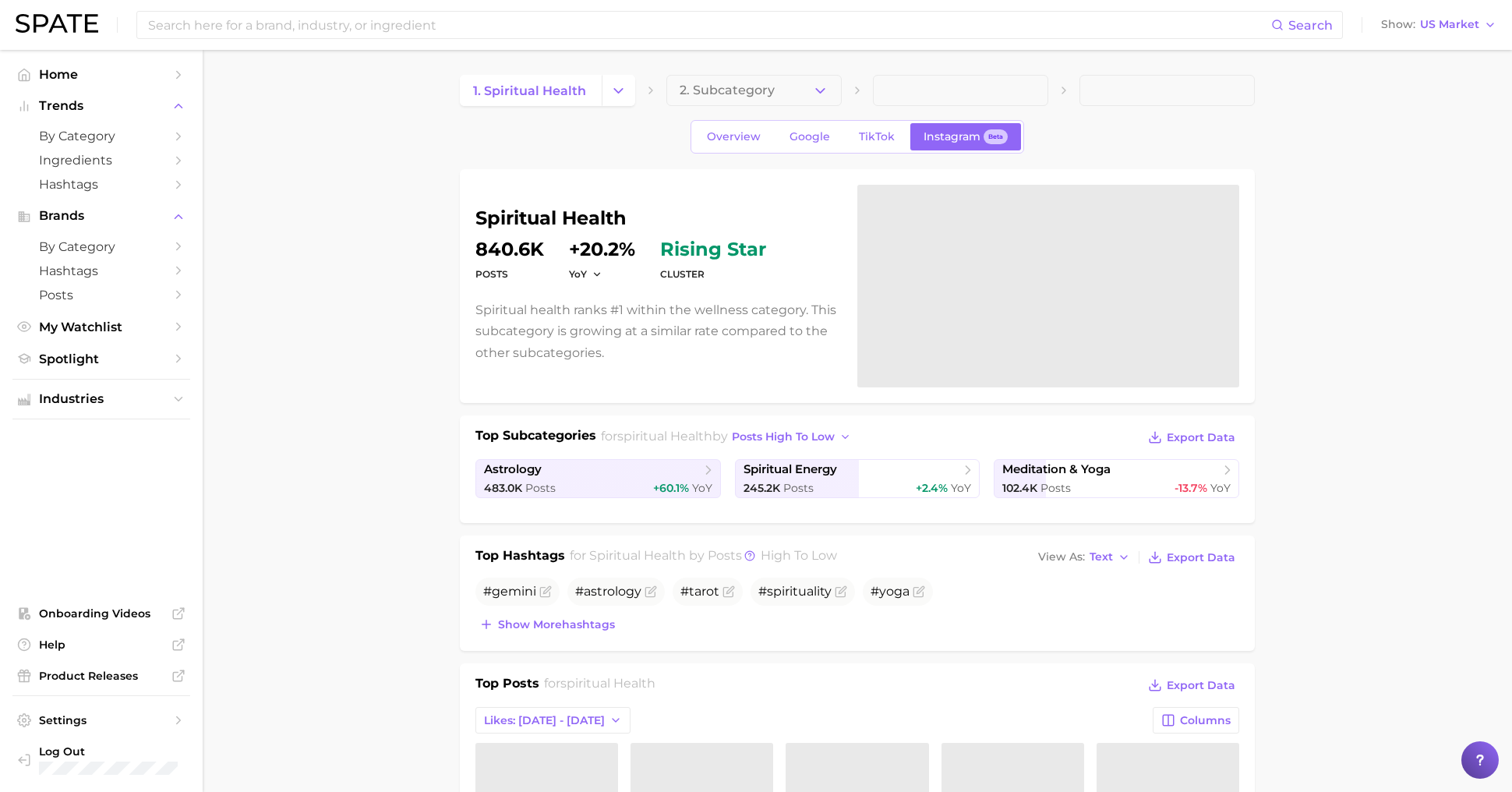
scroll to position [60, 0]
